Goal: Check status: Check status

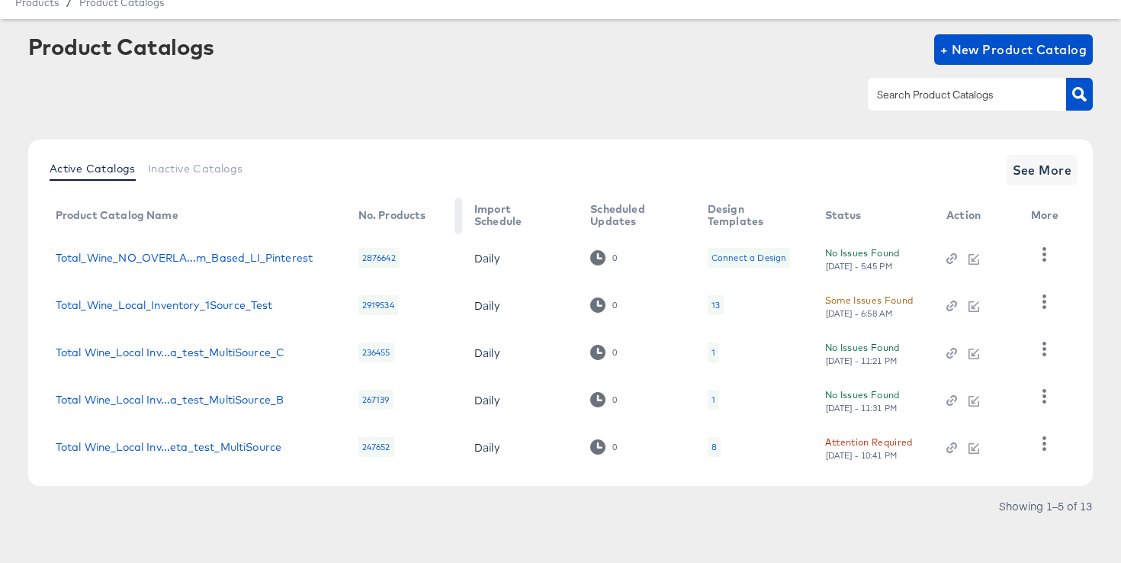
scroll to position [66, 0]
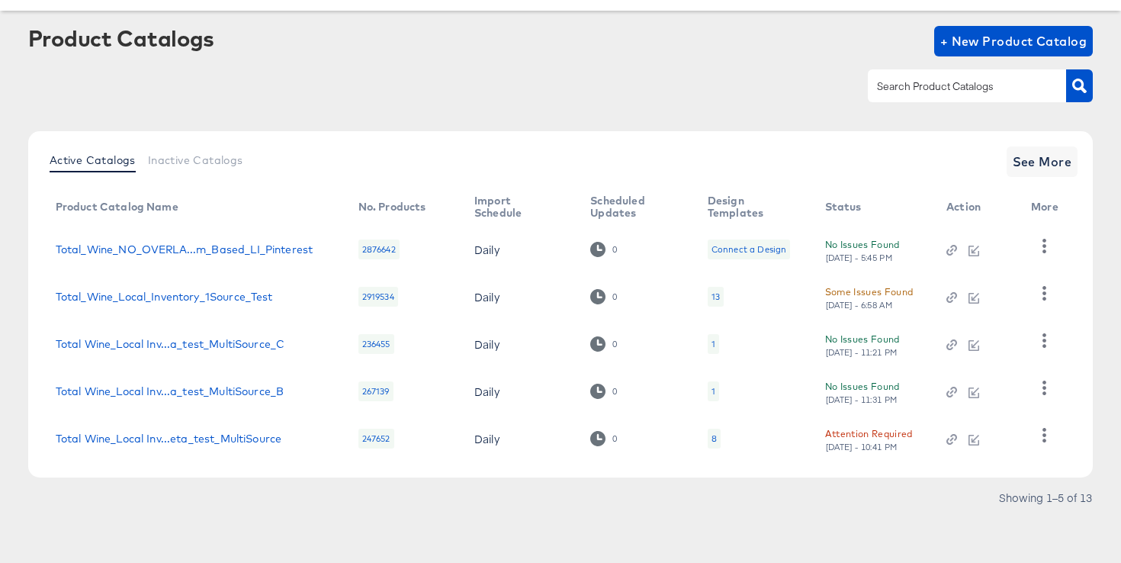
click at [381, 247] on div "2876642" at bounding box center [378, 249] width 41 height 20
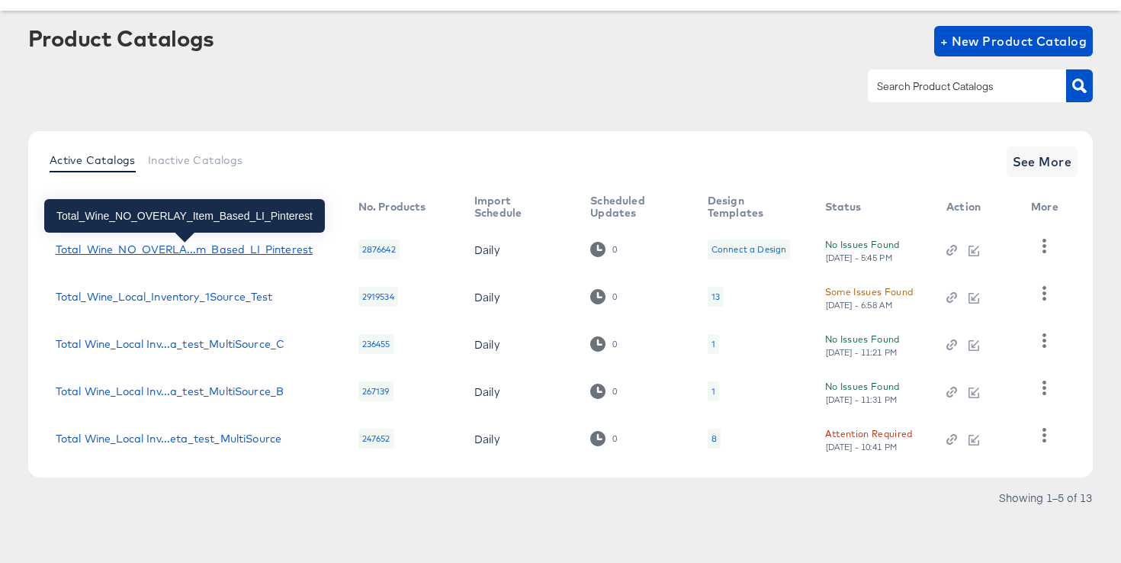
click at [265, 245] on div "Total_Wine_NO_OVERLA...m_Based_LI_Pinterest" at bounding box center [184, 249] width 257 height 12
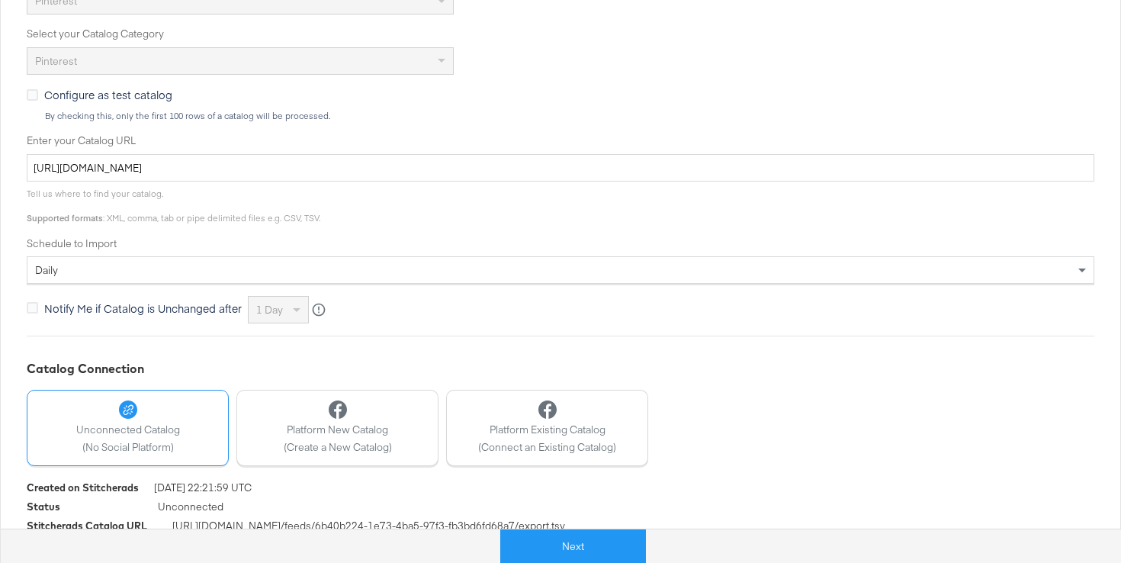
scroll to position [460, 0]
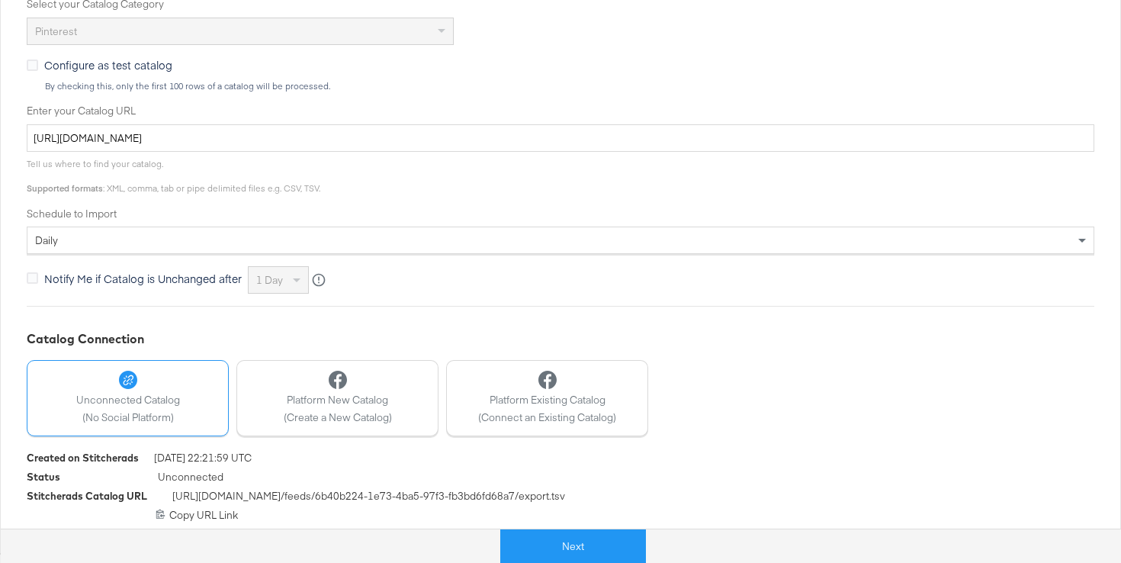
click at [454, 499] on span "[URL][DOMAIN_NAME] /feeds/ 6b40b224-1e73-4ba5-97f3-fb3bd6fd68a7 /export.tsv" at bounding box center [368, 498] width 393 height 19
click at [454, 490] on span "[URL][DOMAIN_NAME] /feeds/ 6b40b224-1e73-4ba5-97f3-fb3bd6fd68a7 /export.tsv" at bounding box center [368, 498] width 393 height 19
click at [410, 505] on span "[URL][DOMAIN_NAME] /feeds/ 6b40b224-1e73-4ba5-97f3-fb3bd6fd68a7 /export.tsv" at bounding box center [368, 498] width 393 height 19
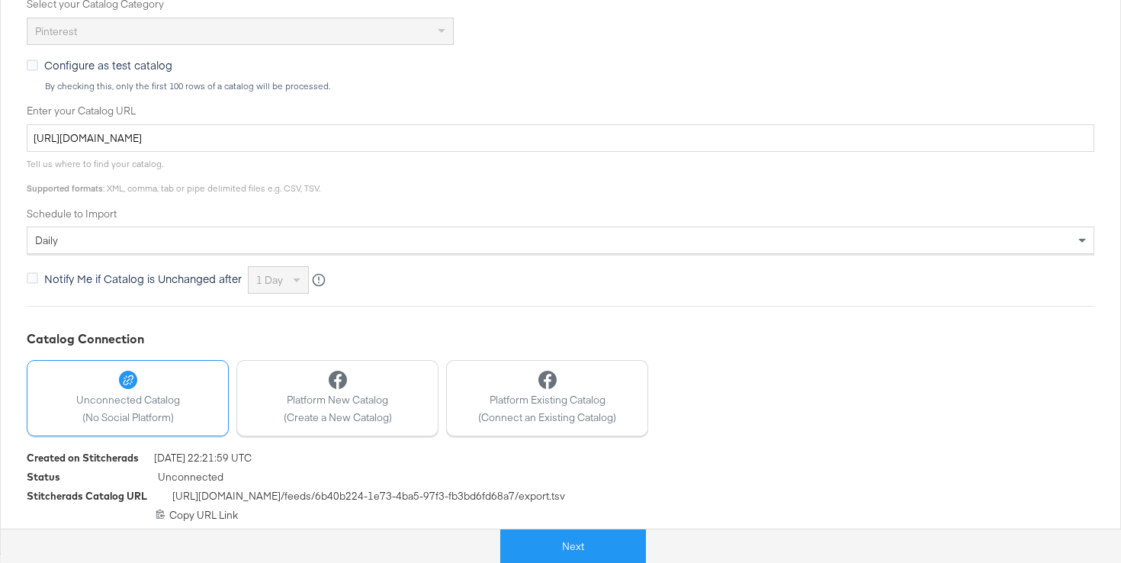
click at [410, 502] on span "[URL][DOMAIN_NAME] /feeds/ 6b40b224-1e73-4ba5-97f3-fb3bd6fd68a7 /export.tsv" at bounding box center [368, 498] width 393 height 19
click at [410, 496] on span "[URL][DOMAIN_NAME] /feeds/ 6b40b224-1e73-4ba5-97f3-fb3bd6fd68a7 /export.tsv" at bounding box center [368, 498] width 393 height 19
click at [254, 475] on div "Status Unconnected" at bounding box center [560, 479] width 1067 height 19
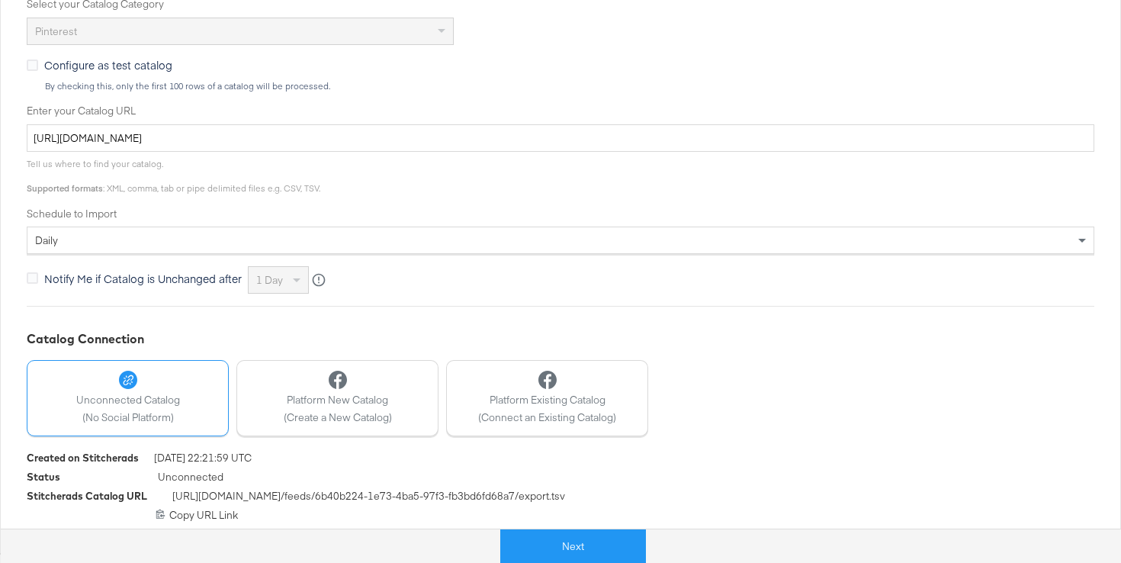
click at [209, 477] on span "Unconnected" at bounding box center [191, 479] width 66 height 19
drag, startPoint x: 202, startPoint y: 474, endPoint x: 212, endPoint y: 476, distance: 10.0
click at [212, 476] on span "Unconnected" at bounding box center [191, 479] width 66 height 19
click at [304, 503] on span "[URL][DOMAIN_NAME] /feeds/ 6b40b224-1e73-4ba5-97f3-fb3bd6fd68a7 /export.tsv" at bounding box center [368, 498] width 393 height 19
click at [300, 496] on span "[URL][DOMAIN_NAME] /feeds/ 6b40b224-1e73-4ba5-97f3-fb3bd6fd68a7 /export.tsv" at bounding box center [368, 498] width 393 height 19
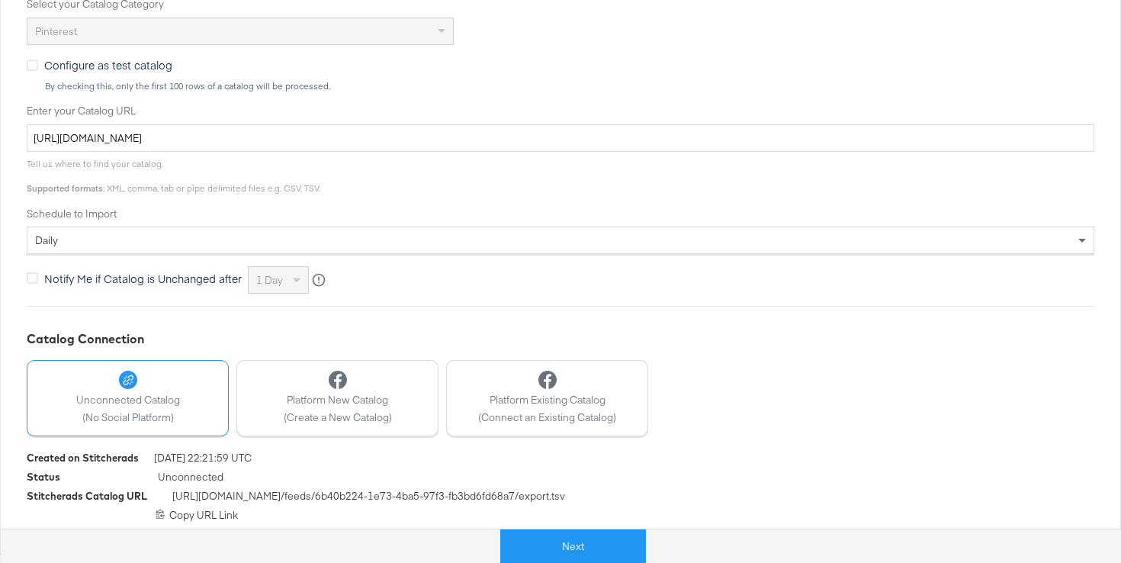
click at [300, 496] on span "[URL][DOMAIN_NAME] /feeds/ 6b40b224-1e73-4ba5-97f3-fb3bd6fd68a7 /export.tsv" at bounding box center [368, 498] width 393 height 19
